Goal: Communication & Community: Answer question/provide support

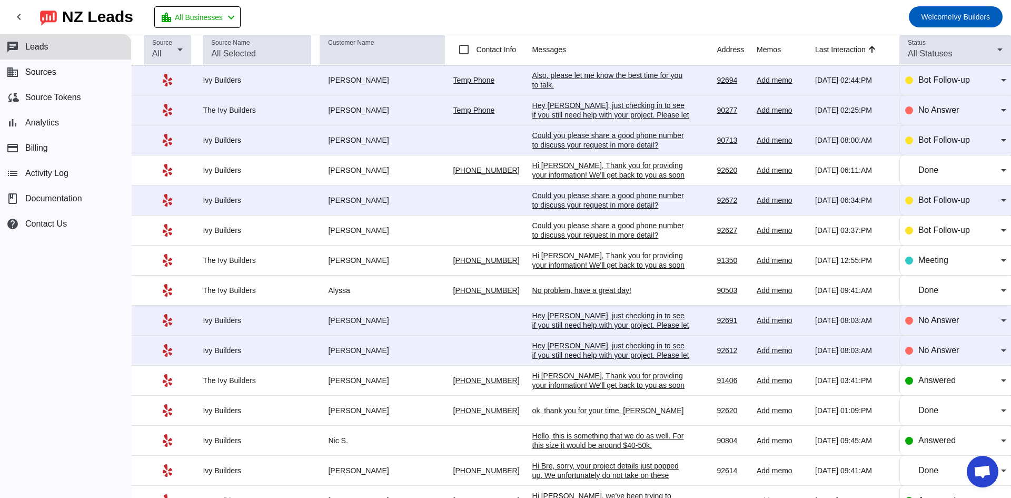
click at [636, 81] on div "Also, please let me know the best time for you to talk.​" at bounding box center [611, 80] width 158 height 19
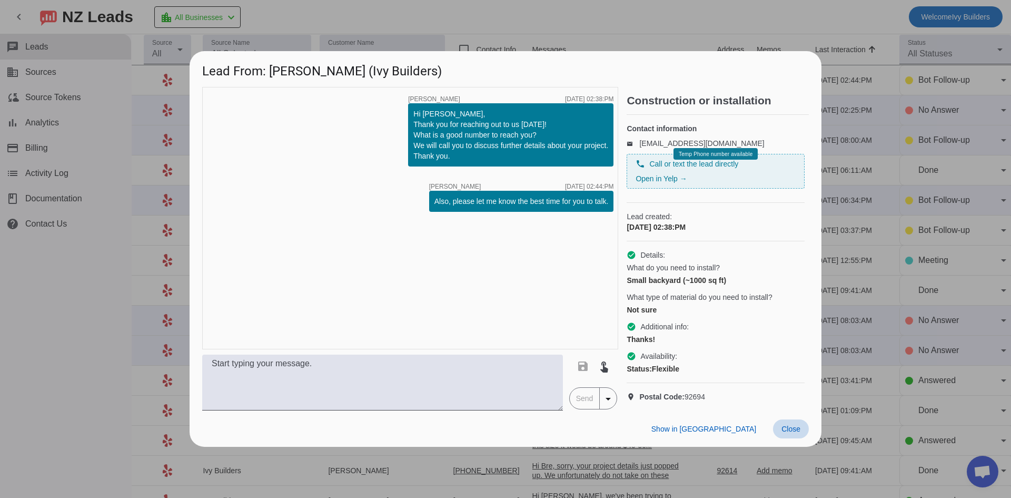
click at [796, 433] on span "Close" at bounding box center [790, 428] width 19 height 8
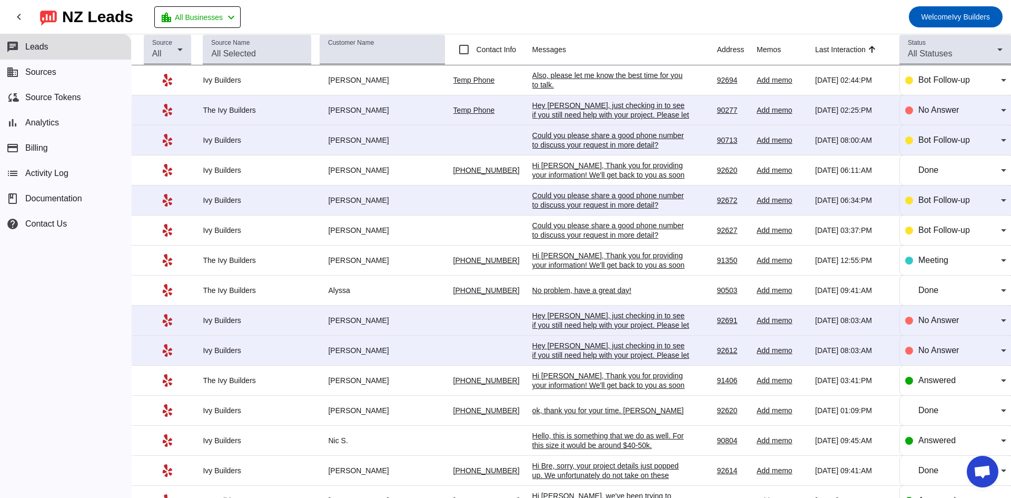
click at [603, 105] on div "Hey [PERSON_NAME], just checking in to see if you still need help with your pro…" at bounding box center [611, 120] width 158 height 38
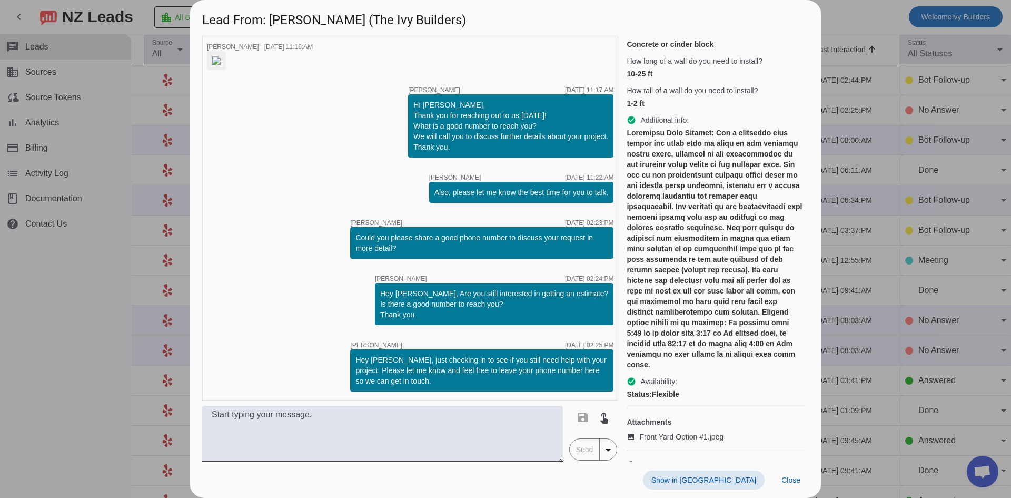
scroll to position [220, 0]
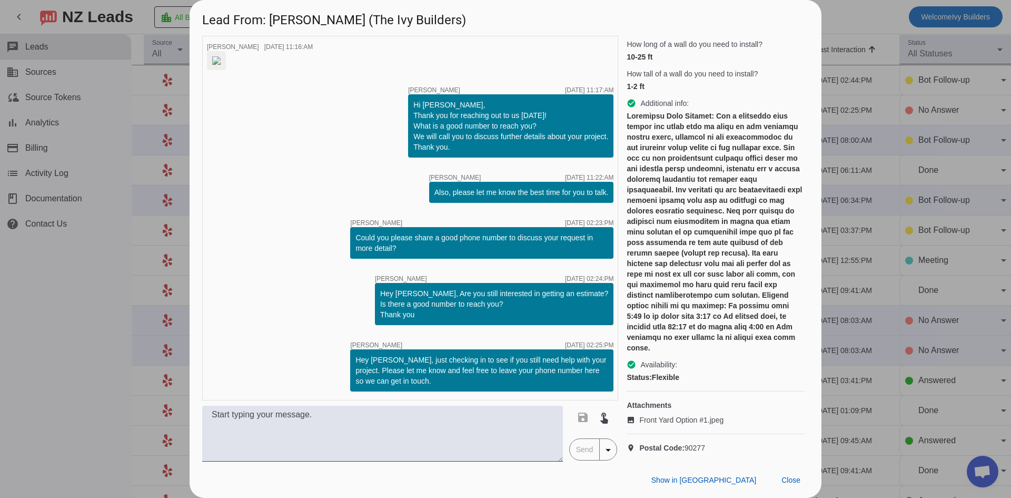
click at [208, 335] on div "timer close John H. 8/28/2025, 11:16:AM timer close Tom L. 8/28/2025, 11:17:AM …" at bounding box center [410, 218] width 416 height 364
click at [779, 479] on span at bounding box center [791, 479] width 36 height 19
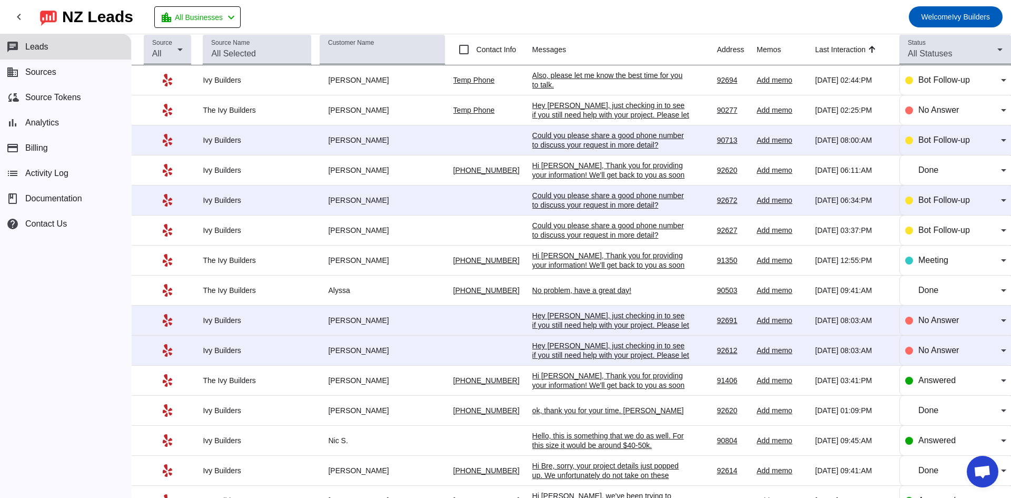
click at [603, 136] on div "Could you please share a good phone number to discuss your request in more deta…" at bounding box center [611, 140] width 158 height 19
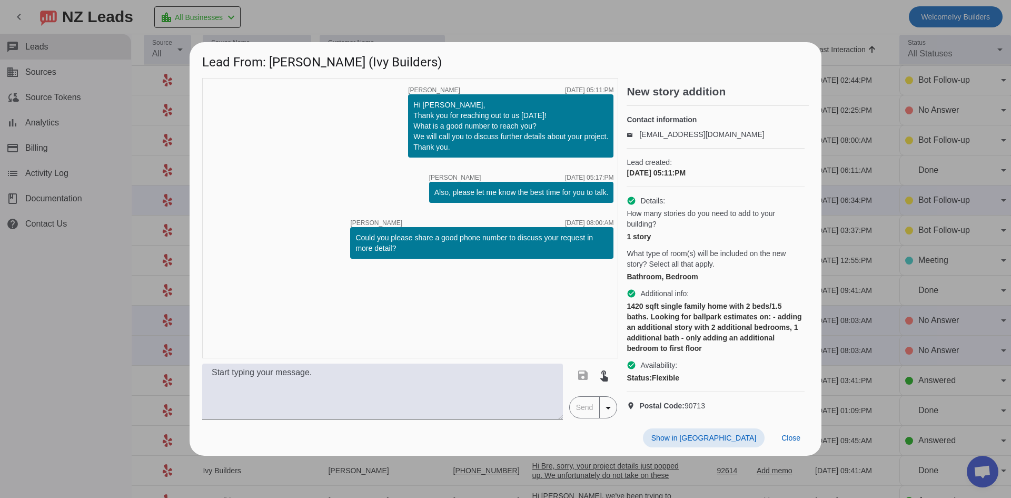
click at [686, 136] on link "leadsapi+6bb7246f2b3c45b383a1a94ac86e365e@messaging.yelp.com" at bounding box center [701, 134] width 125 height 8
click at [748, 440] on span at bounding box center [704, 437] width 122 height 19
click at [742, 442] on span "Show in [GEOGRAPHIC_DATA]" at bounding box center [703, 437] width 105 height 8
click at [798, 442] on span "Close" at bounding box center [790, 437] width 19 height 8
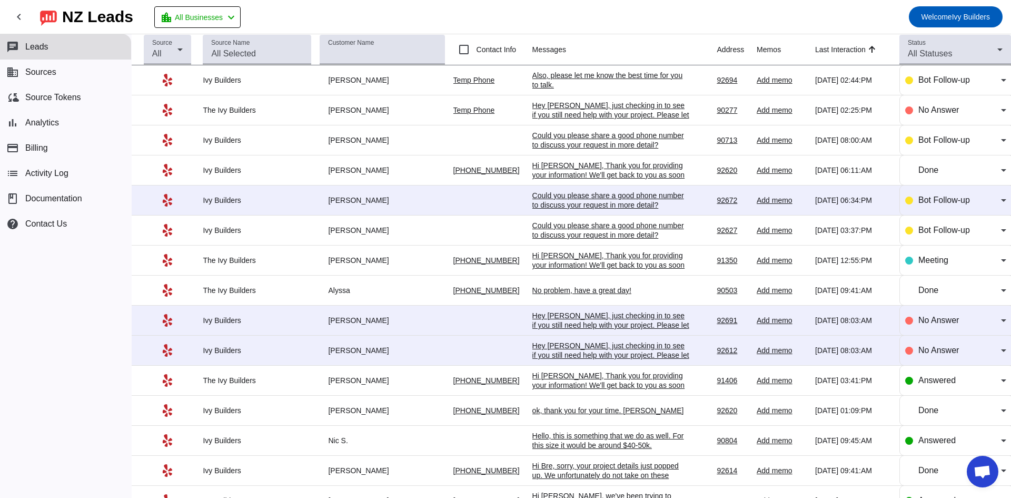
click at [121, 338] on div "chat Leads business Sources cloud_sync Source Tokens bar_chart Analytics paymen…" at bounding box center [65, 265] width 131 height 463
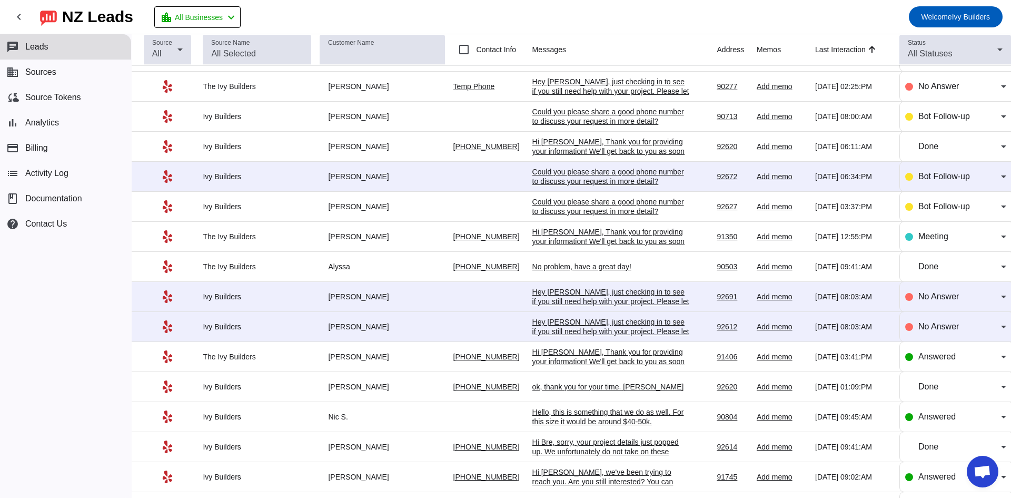
scroll to position [0, 0]
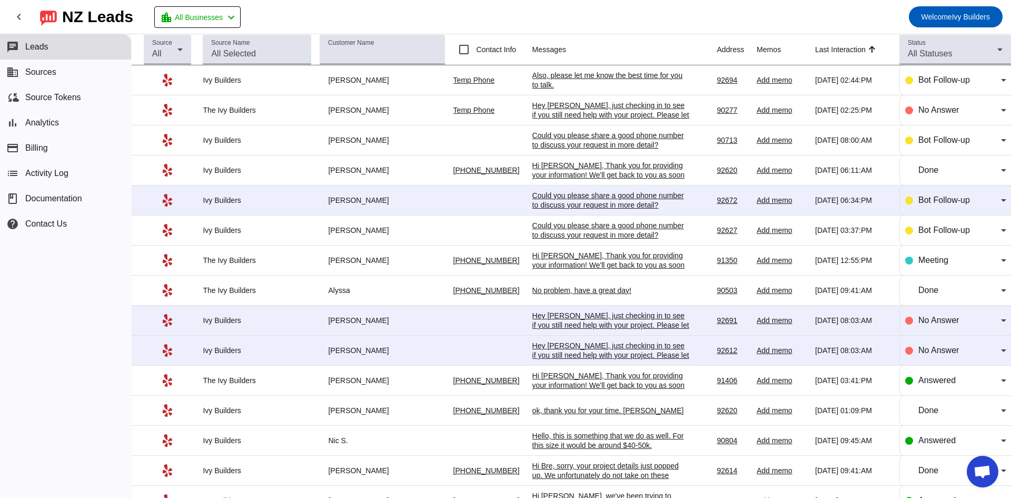
click at [620, 288] on div "No problem, have a great day!" at bounding box center [611, 289] width 158 height 9
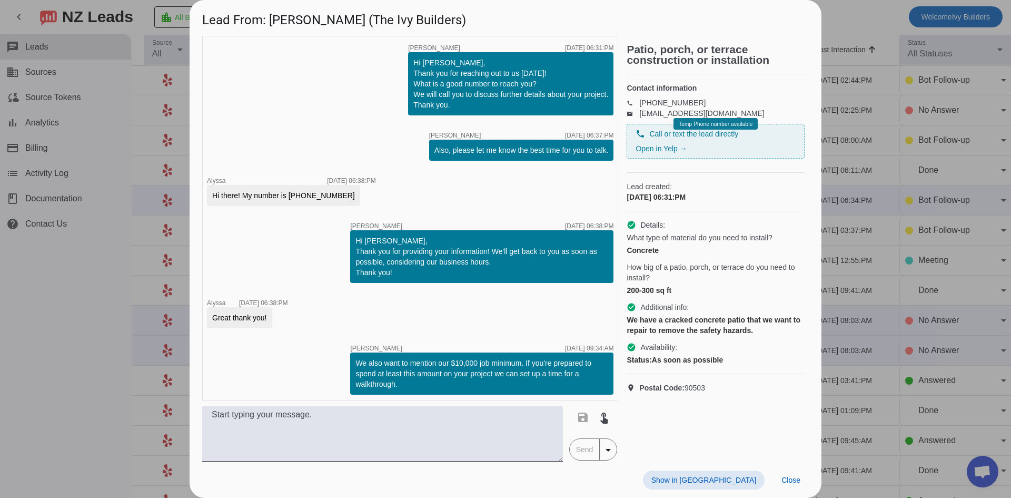
scroll to position [104, 0]
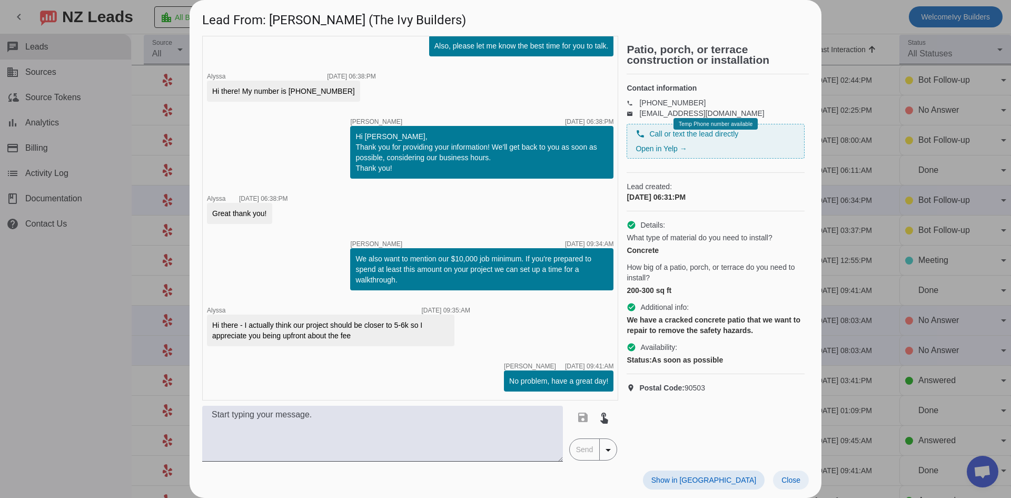
click at [784, 480] on span "Close" at bounding box center [790, 480] width 19 height 8
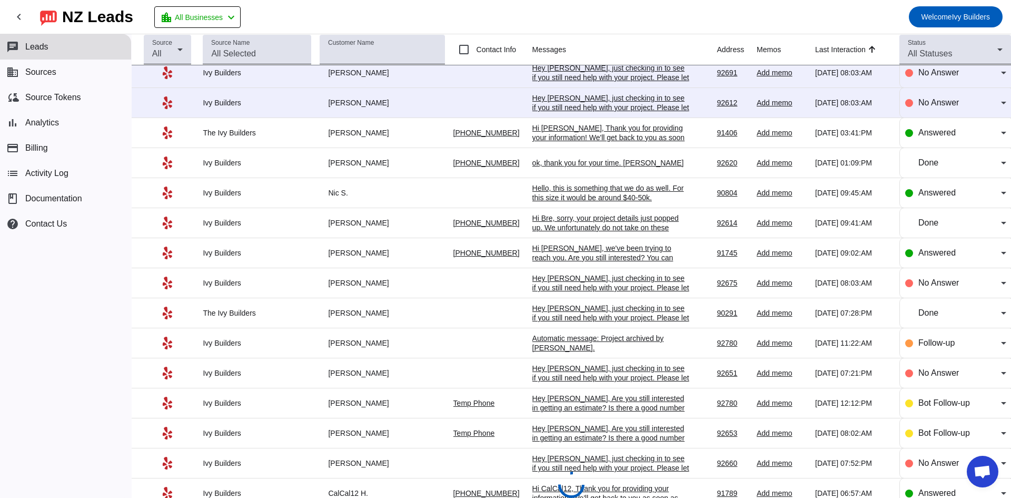
scroll to position [281, 0]
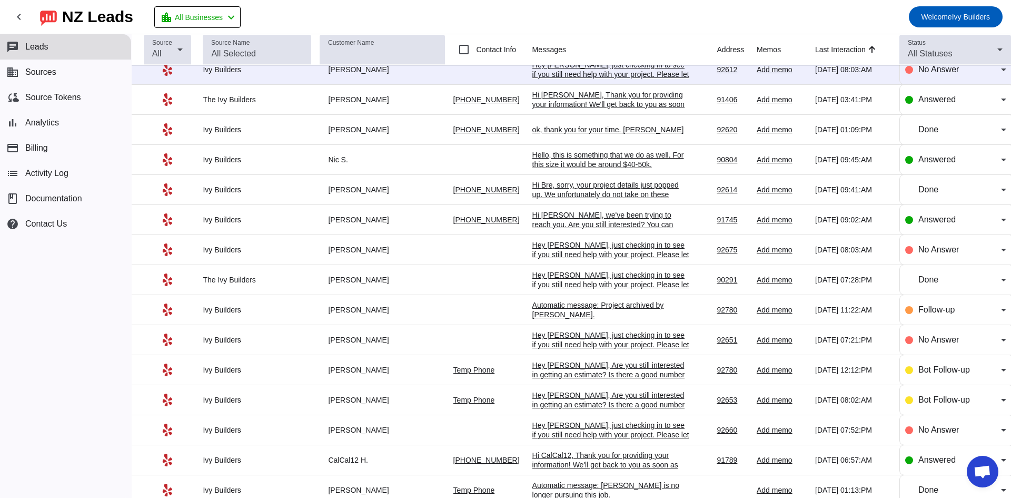
click at [602, 135] on td "ok, thank you for your time. kenny 9/2/2025, 01:09:PM" at bounding box center [624, 130] width 185 height 30
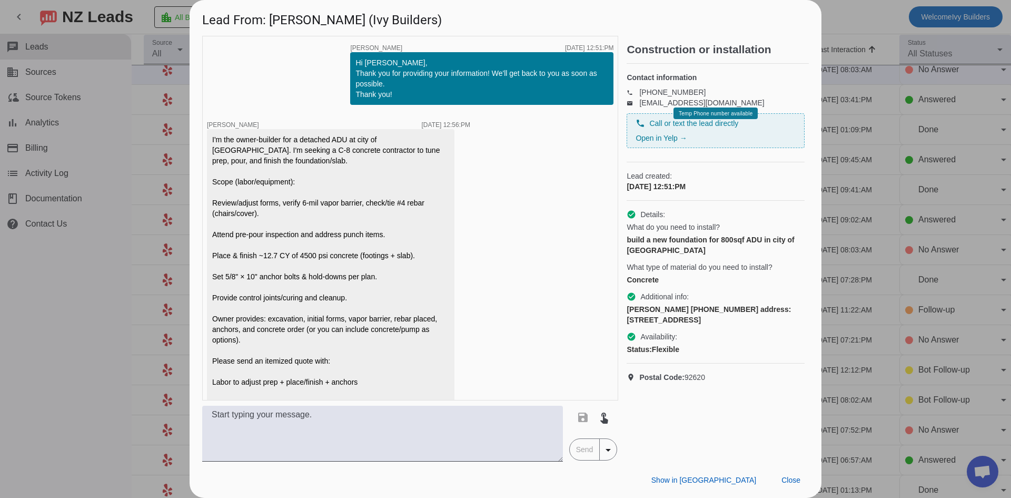
scroll to position [197, 0]
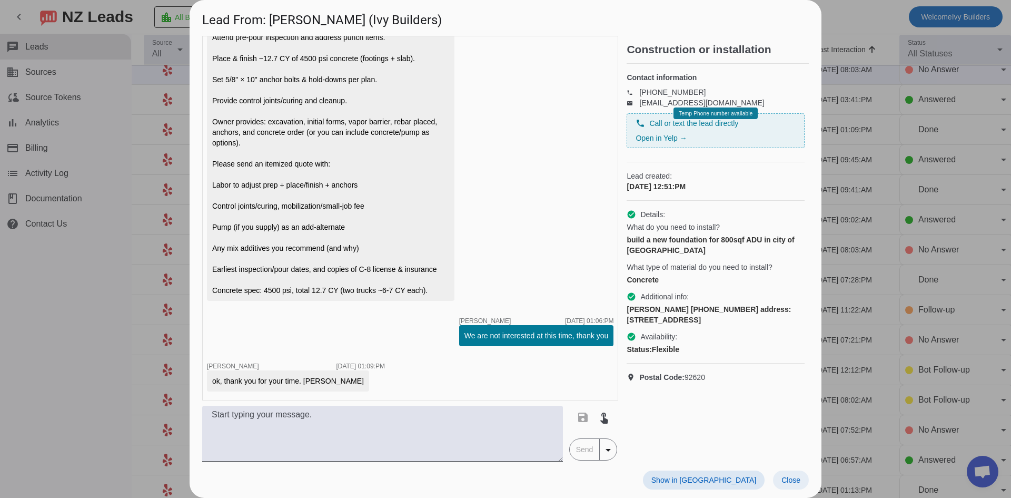
click at [789, 479] on span "Close" at bounding box center [790, 480] width 19 height 8
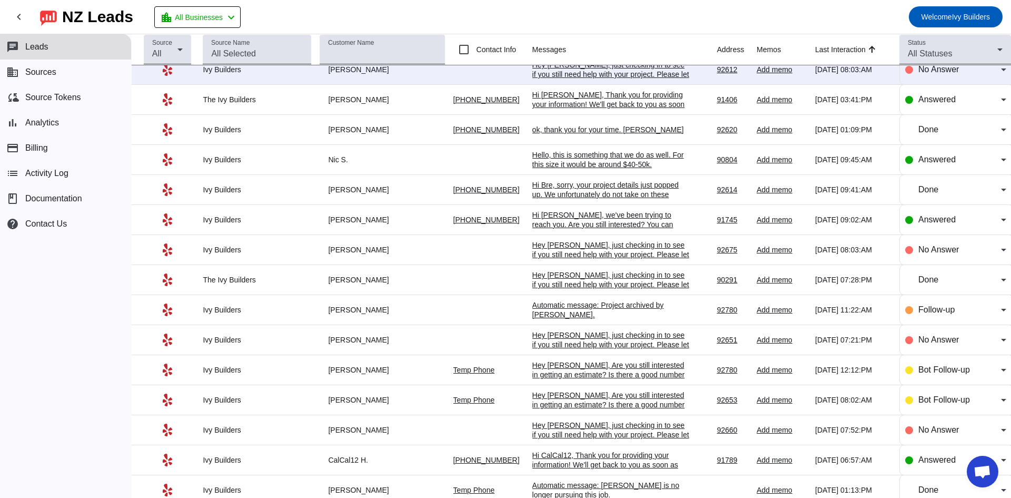
click at [613, 160] on div "Hello, this is something that we do as well. For this size it would be around $…" at bounding box center [611, 159] width 158 height 19
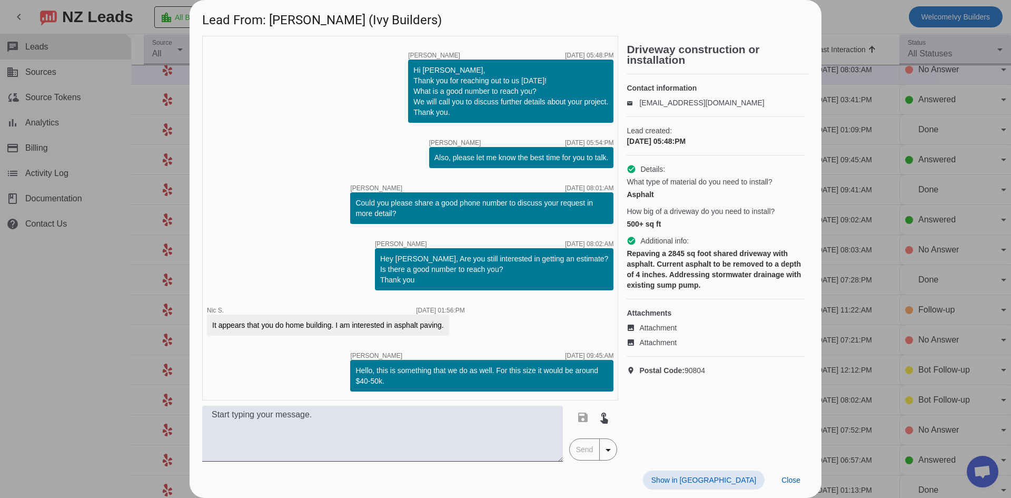
scroll to position [0, 0]
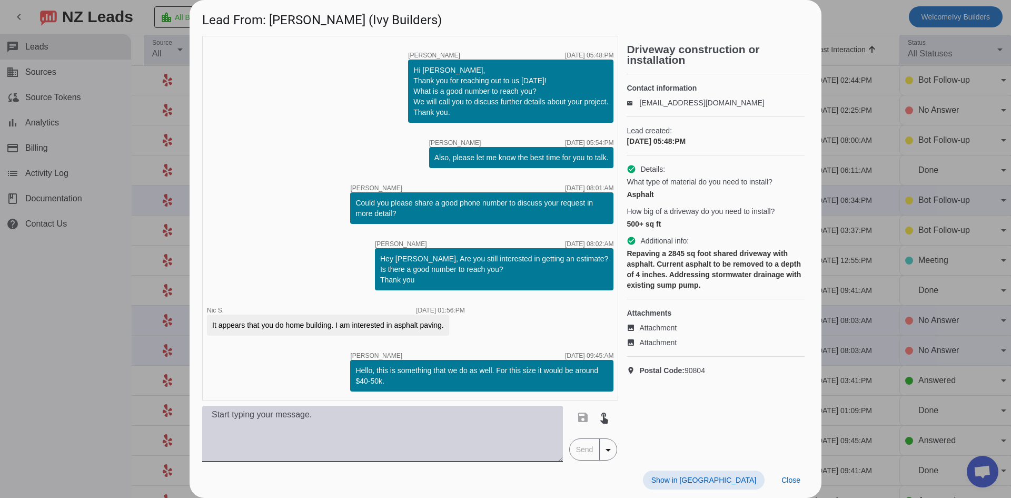
click at [435, 430] on textarea at bounding box center [382, 433] width 361 height 56
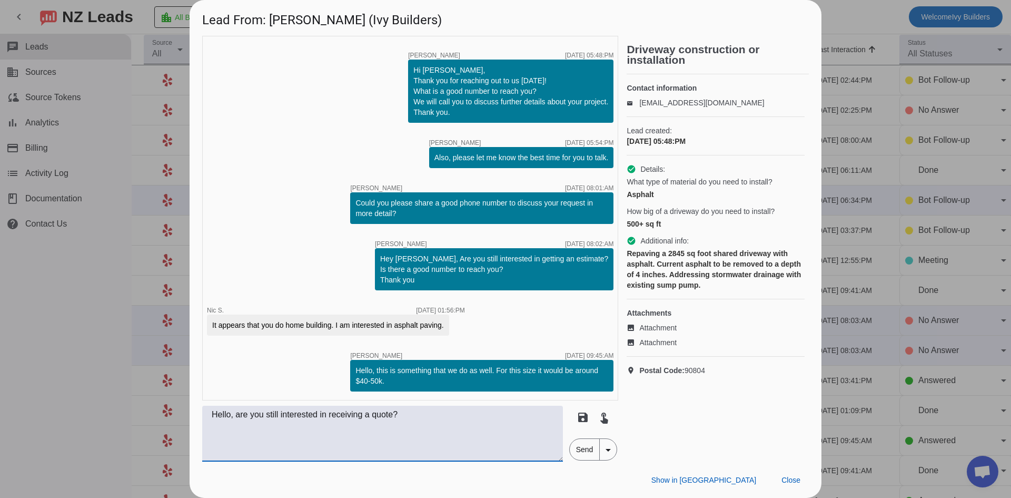
type textarea "Hello, are you still interested in receiving a quote?"
click at [579, 448] on span "Send" at bounding box center [585, 449] width 30 height 21
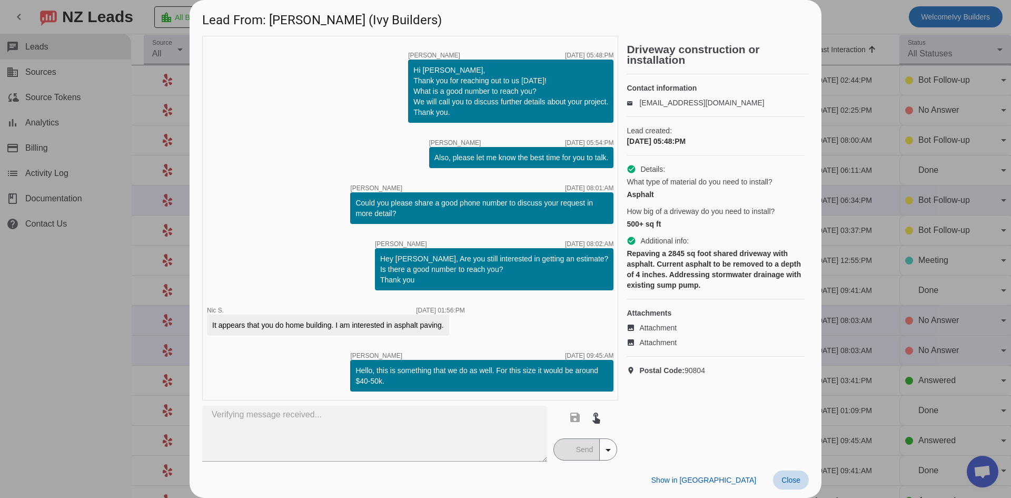
click at [791, 481] on span "Close" at bounding box center [790, 480] width 19 height 8
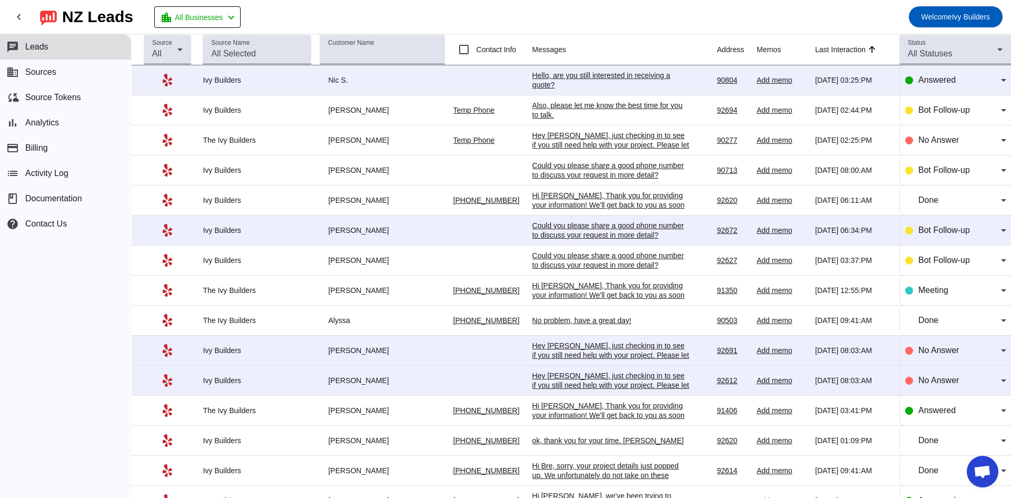
click at [42, 352] on div "chat Leads business Sources cloud_sync Source Tokens bar_chart Analytics paymen…" at bounding box center [65, 265] width 131 height 463
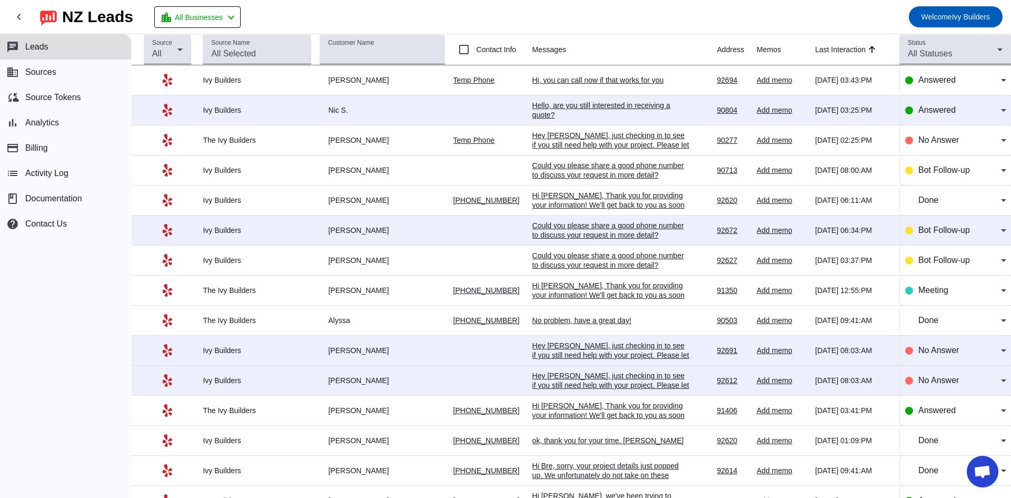
click at [580, 81] on div "Hi, you can call now if that works for you" at bounding box center [611, 79] width 158 height 9
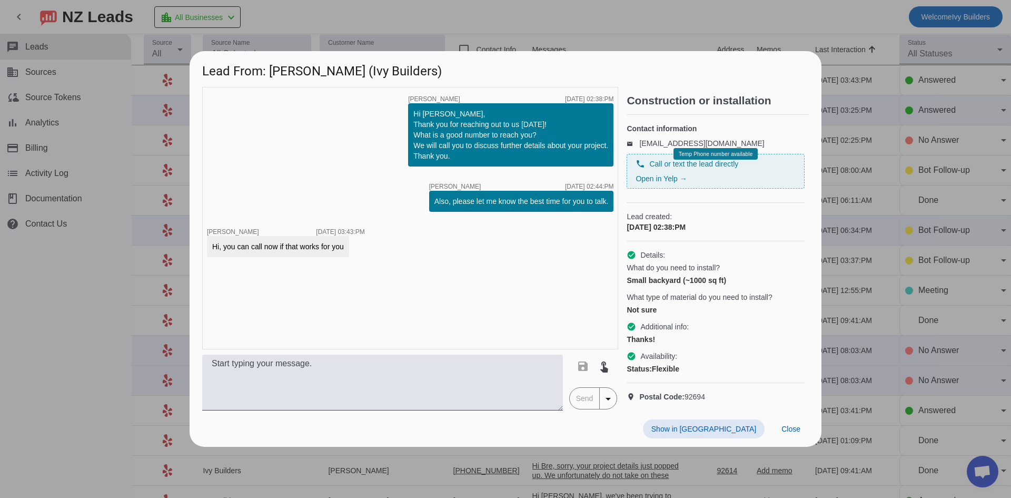
click at [737, 433] on span "Show in [GEOGRAPHIC_DATA]" at bounding box center [703, 428] width 105 height 8
drag, startPoint x: 538, startPoint y: 124, endPoint x: 405, endPoint y: 124, distance: 132.2
click at [405, 124] on div "timer close [PERSON_NAME] [DATE] 02:38:PM Hi [PERSON_NAME], Thank you for reach…" at bounding box center [410, 218] width 416 height 262
copy div "What is a good number to reach you?"
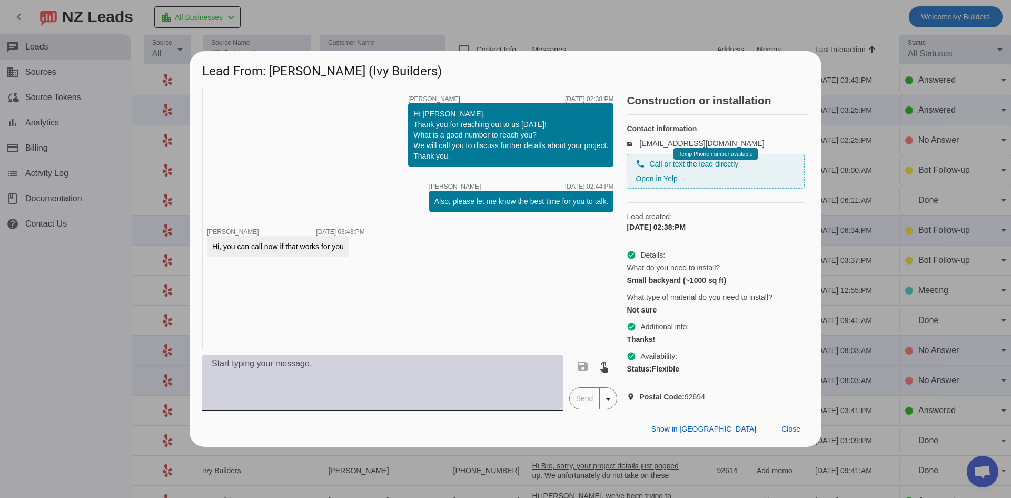
click at [389, 368] on textarea at bounding box center [382, 382] width 361 height 56
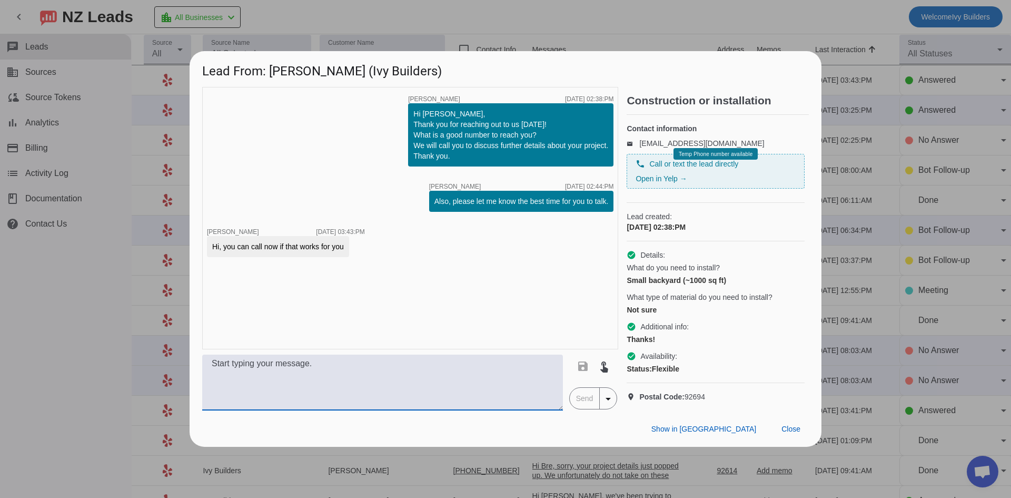
paste textarea "What is a good number to reach you?"
click at [219, 369] on textarea "What is a good number to reach you?" at bounding box center [382, 382] width 361 height 56
click at [221, 371] on textarea "Hi, what is a good number to reach you?" at bounding box center [382, 382] width 361 height 56
type textarea "Hi, yes we can call you. What is a good number to reach you?"
click at [585, 409] on span "Send" at bounding box center [585, 398] width 30 height 21
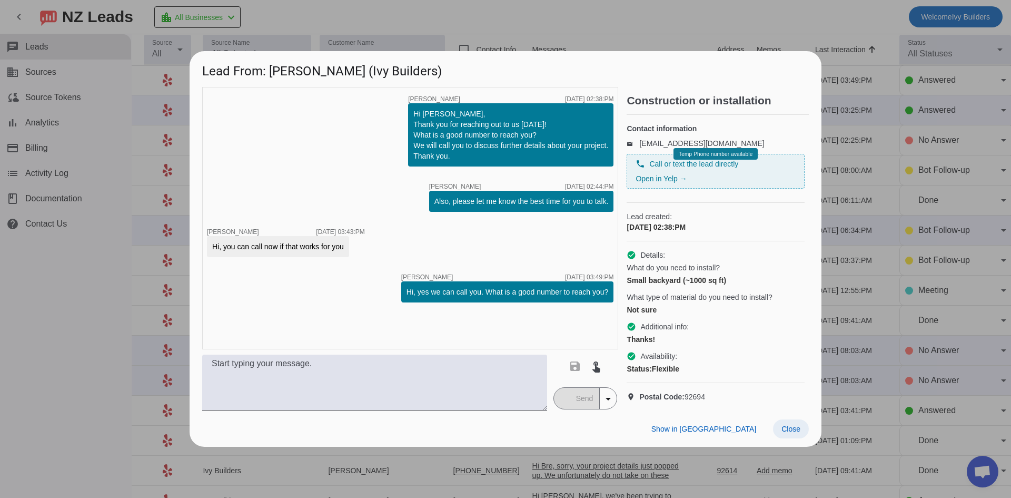
click at [791, 433] on span "Close" at bounding box center [790, 428] width 19 height 8
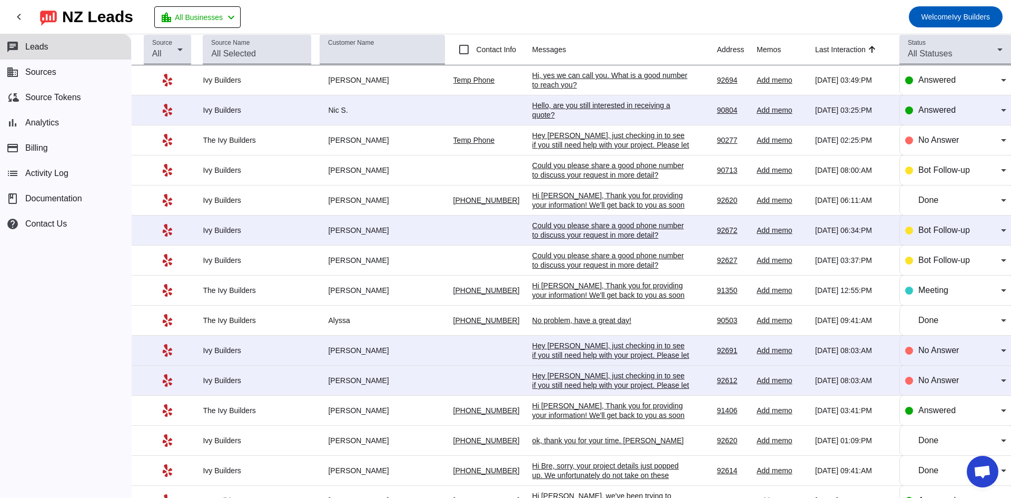
click at [68, 348] on div "chat Leads business Sources cloud_sync Source Tokens bar_chart Analytics paymen…" at bounding box center [65, 265] width 131 height 463
